Goal: Transaction & Acquisition: Purchase product/service

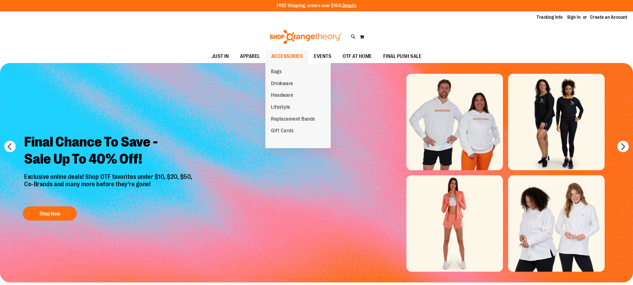
click at [288, 56] on span "ACCESSORIES" at bounding box center [287, 56] width 32 height 13
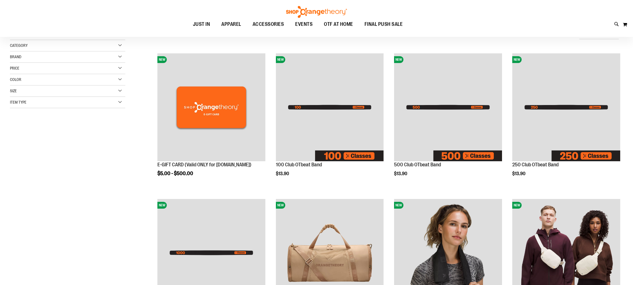
scroll to position [69, 0]
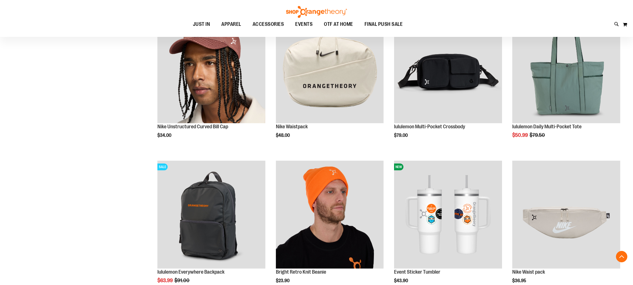
scroll to position [539, 0]
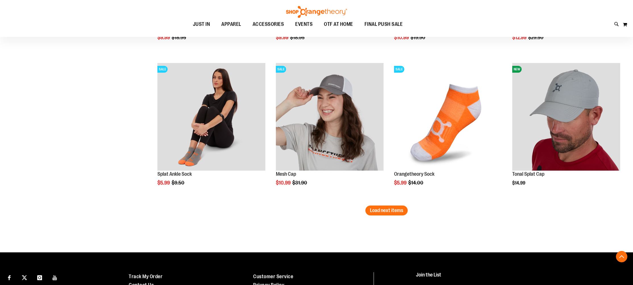
scroll to position [1231, 0]
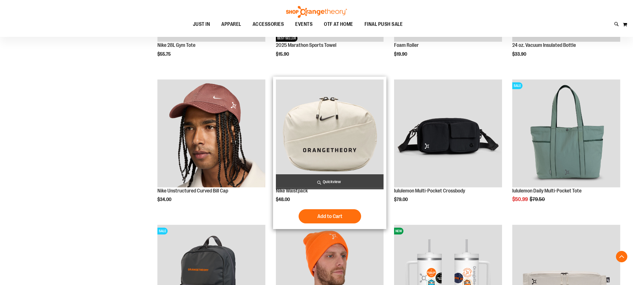
scroll to position [219, 0]
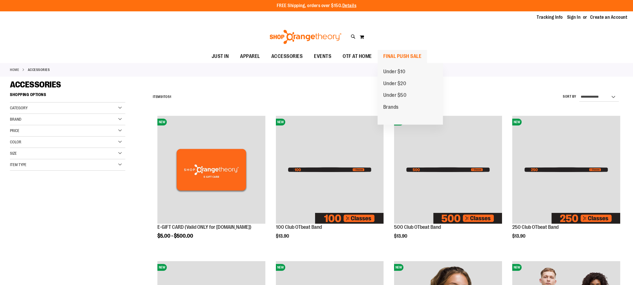
click at [392, 57] on span "FINAL PUSH SALE" at bounding box center [402, 56] width 38 height 13
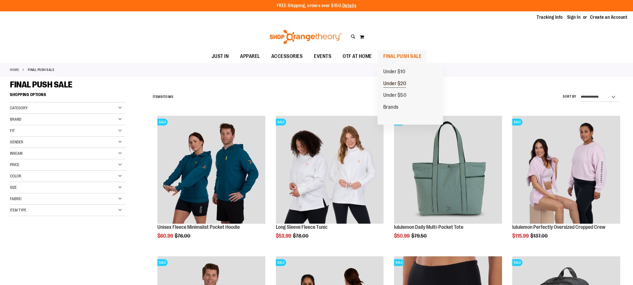
click at [398, 83] on span "Under $20" at bounding box center [394, 84] width 23 height 7
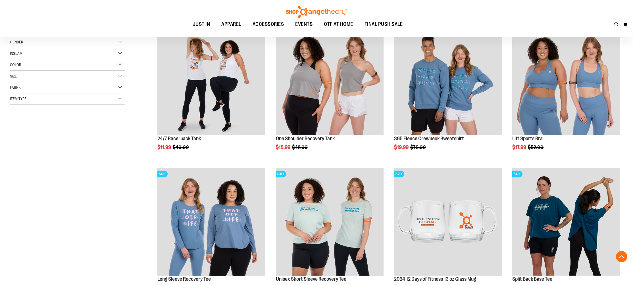
scroll to position [89, 0]
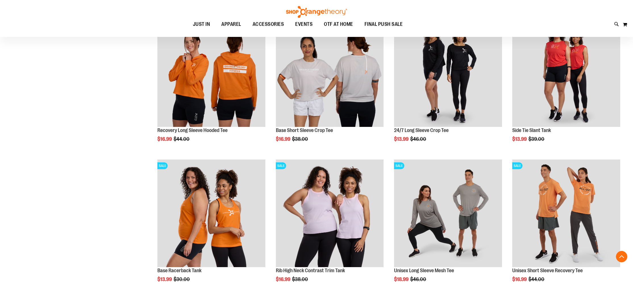
scroll to position [439, 0]
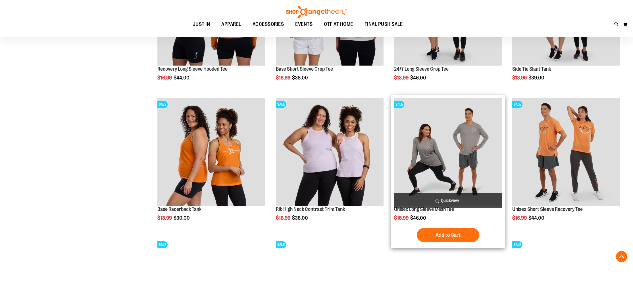
click at [440, 200] on span "Quickview" at bounding box center [448, 200] width 108 height 15
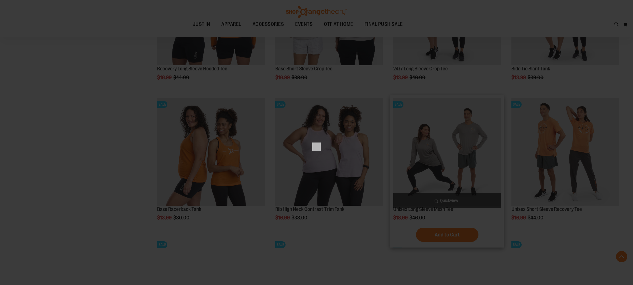
scroll to position [0, 0]
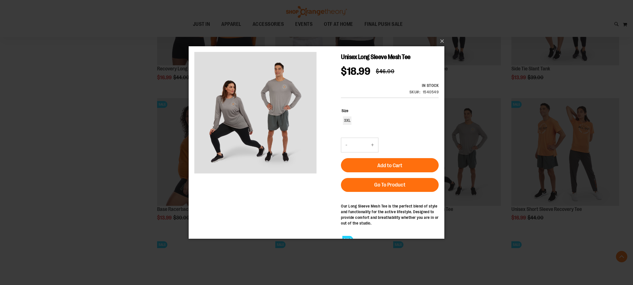
click at [563, 142] on div "×" at bounding box center [316, 142] width 633 height 285
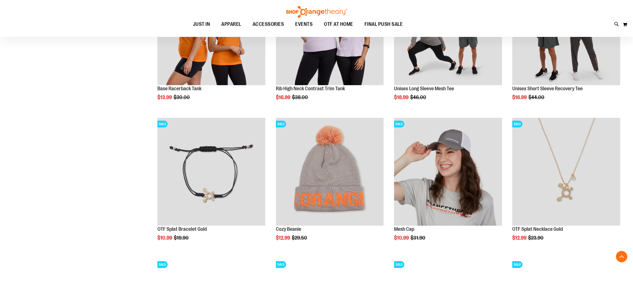
scroll to position [560, 0]
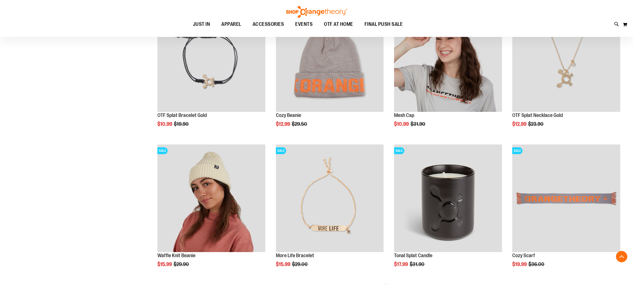
scroll to position [688, 0]
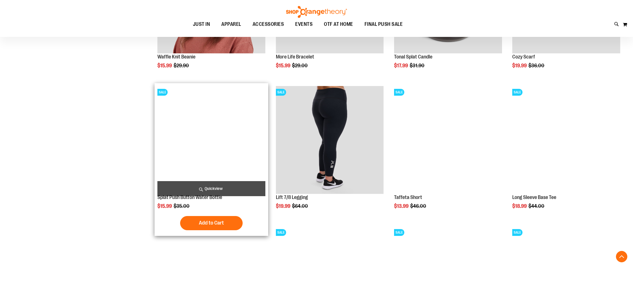
scroll to position [883, 0]
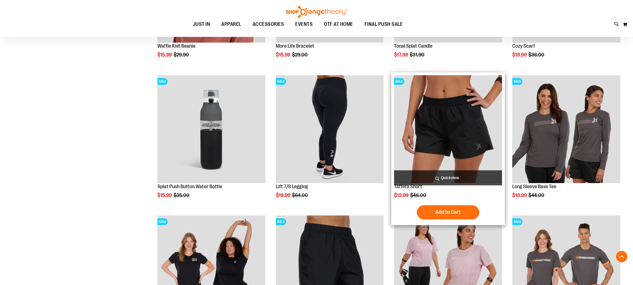
click at [432, 181] on span "Quickview" at bounding box center [448, 177] width 108 height 15
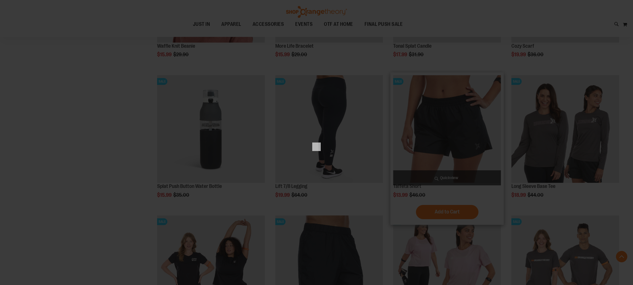
scroll to position [0, 0]
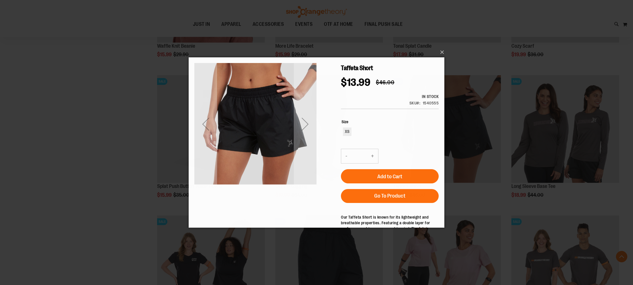
click at [492, 159] on div "×" at bounding box center [316, 142] width 633 height 285
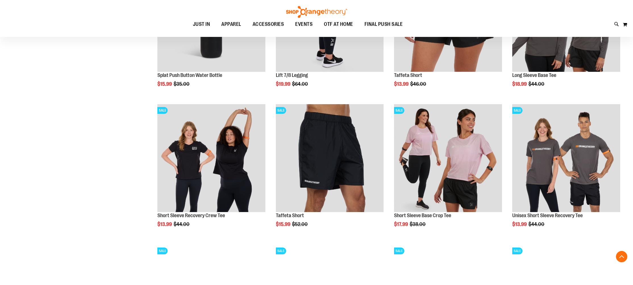
scroll to position [994, 0]
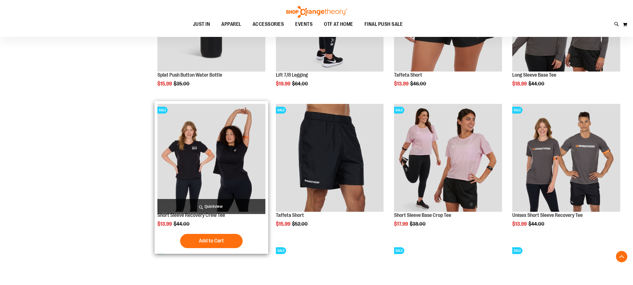
click at [212, 206] on span "Quickview" at bounding box center [211, 206] width 108 height 15
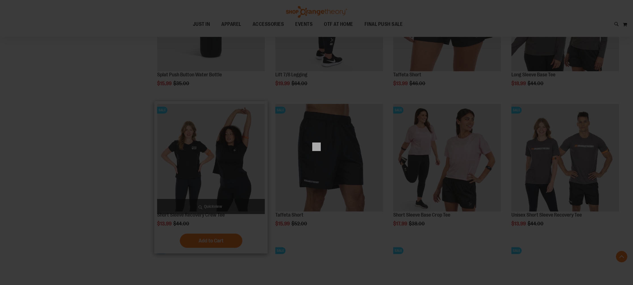
scroll to position [0, 0]
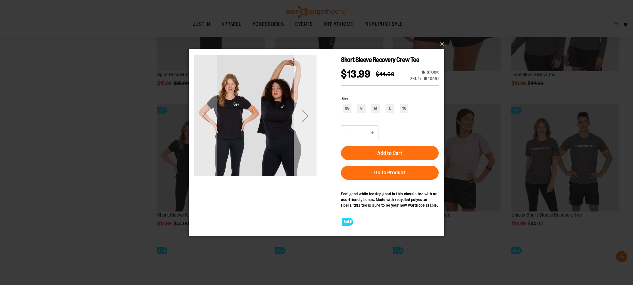
click at [303, 116] on div "Next" at bounding box center [305, 115] width 23 height 23
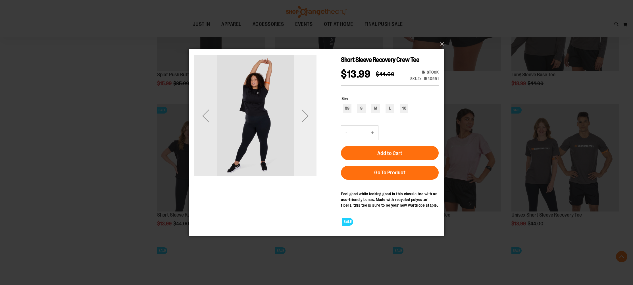
click at [303, 116] on div "Next" at bounding box center [305, 115] width 23 height 23
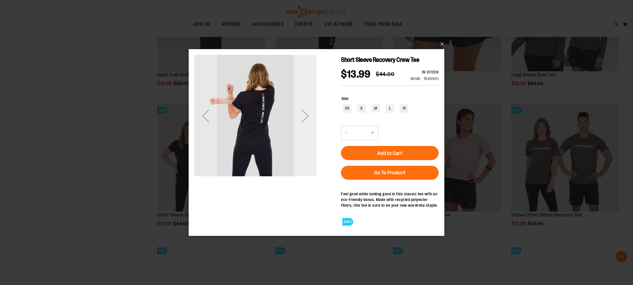
click at [303, 116] on div "Next" at bounding box center [305, 115] width 23 height 23
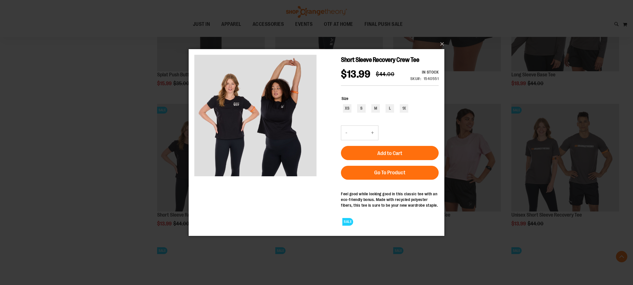
click at [135, 109] on div "×" at bounding box center [316, 142] width 633 height 285
